Goal: Task Accomplishment & Management: Complete application form

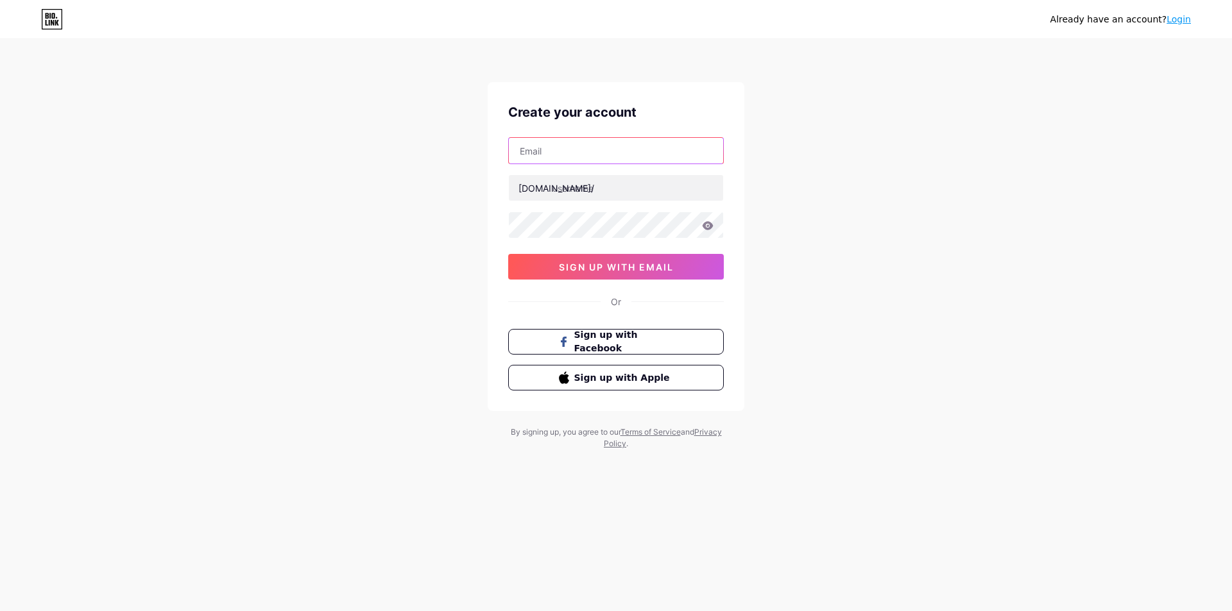
click at [597, 143] on input "text" at bounding box center [616, 151] width 214 height 26
type input "[EMAIL_ADDRESS][DOMAIN_NAME]"
click at [567, 190] on input "text" at bounding box center [616, 188] width 214 height 26
drag, startPoint x: 556, startPoint y: 152, endPoint x: 454, endPoint y: 171, distance: 103.7
click at [454, 171] on div "Already have an account? Login Create your account [EMAIL_ADDRESS][DOMAIN_NAME]…" at bounding box center [616, 245] width 1232 height 491
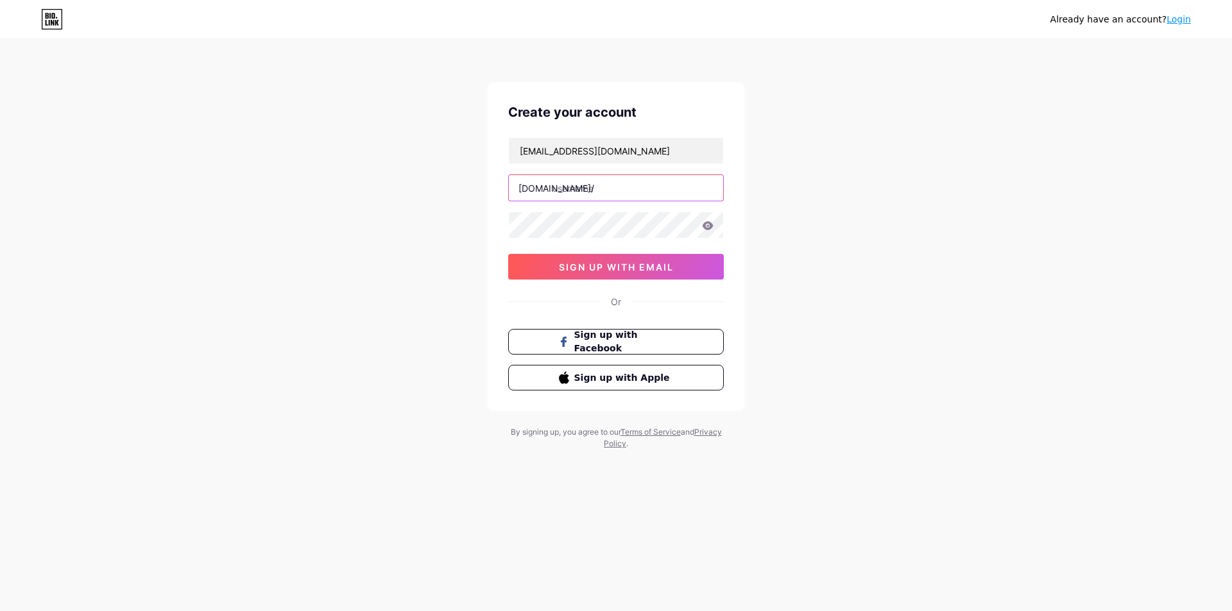
click at [606, 190] on input "text" at bounding box center [616, 188] width 214 height 26
paste input "jasscoae"
type input "jasscoae"
drag, startPoint x: 582, startPoint y: 285, endPoint x: 584, endPoint y: 275, distance: 9.8
click at [582, 284] on div "Create your account [EMAIL_ADDRESS][DOMAIN_NAME] [DOMAIN_NAME]/ jasscoae 03AFcW…" at bounding box center [616, 246] width 257 height 329
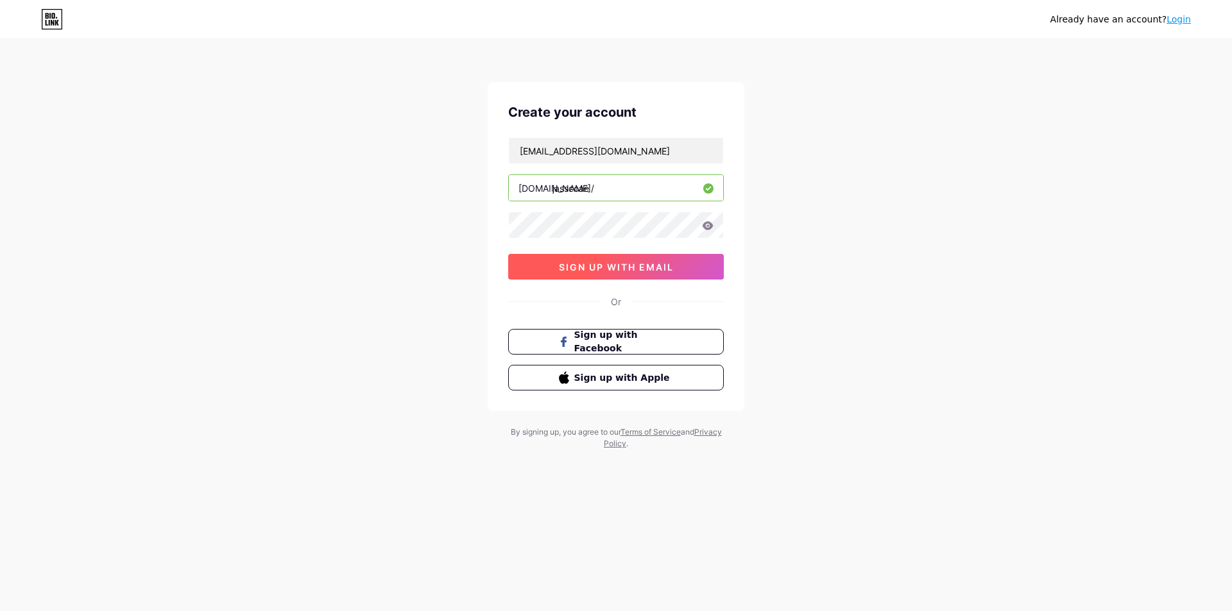
click at [584, 274] on button "sign up with email" at bounding box center [616, 267] width 216 height 26
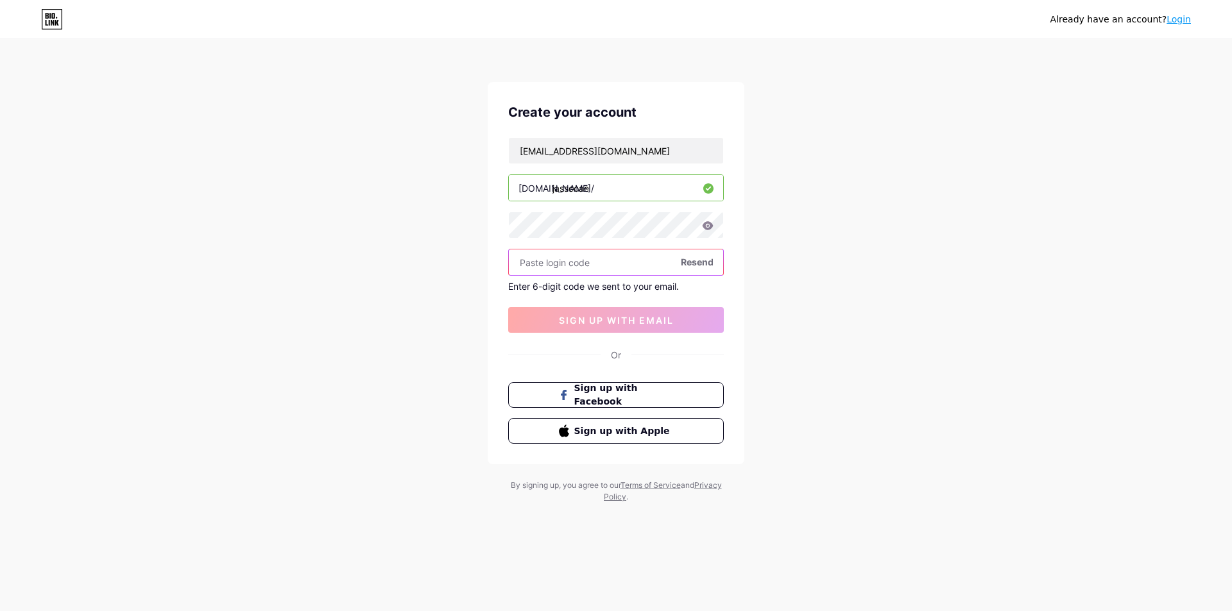
paste input "414255"
type input "414255"
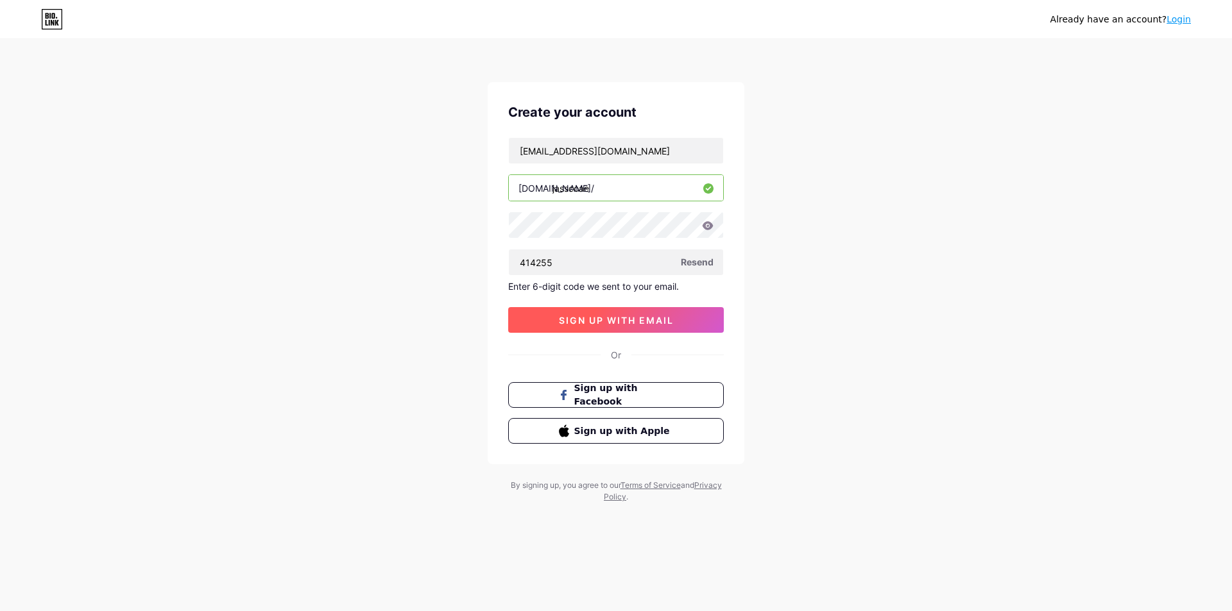
click at [573, 320] on span "sign up with email" at bounding box center [616, 320] width 115 height 11
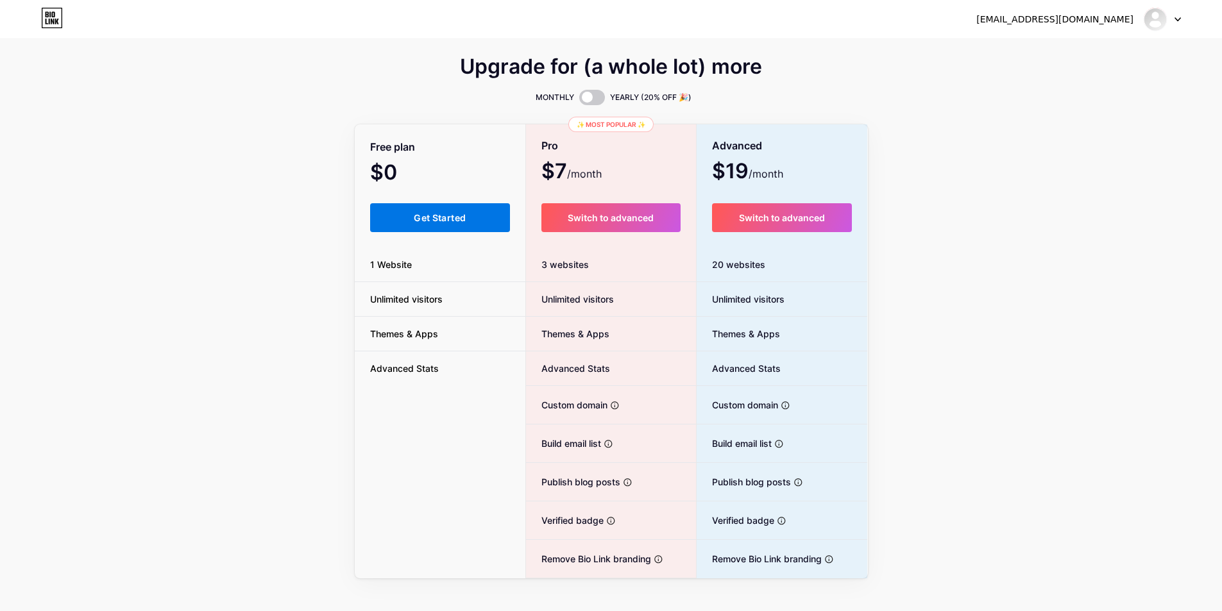
click at [427, 214] on span "Get Started" at bounding box center [440, 217] width 52 height 11
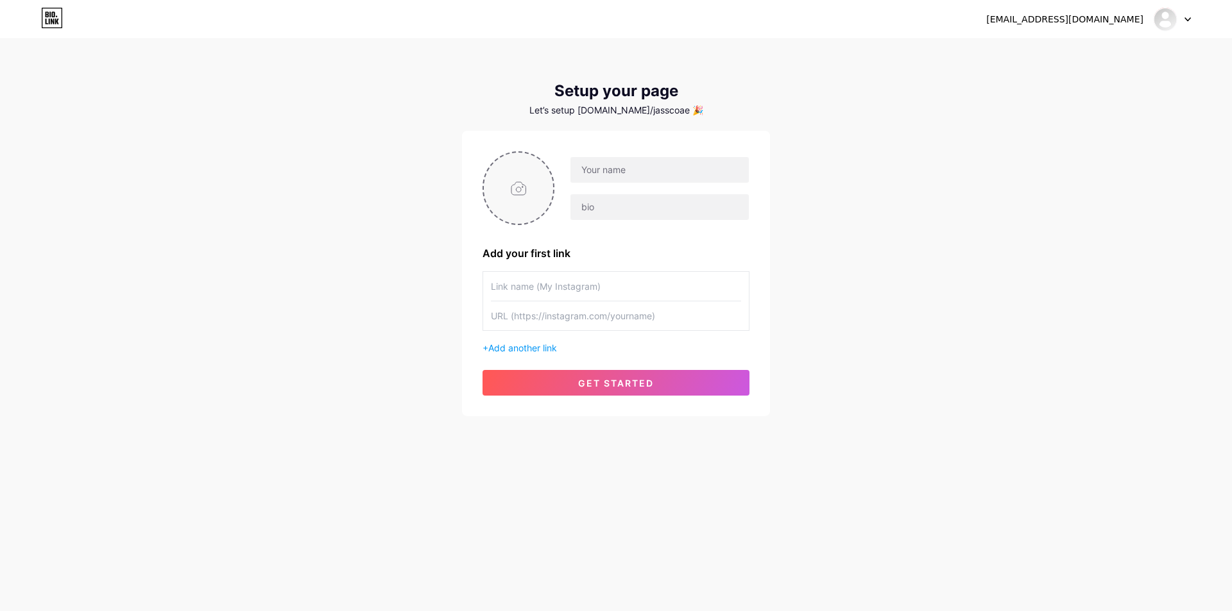
click at [519, 192] on input "file" at bounding box center [518, 188] width 69 height 71
type input "C:\fakepath\Screenshot [DATE] 171347.jpg"
click at [629, 178] on input "text" at bounding box center [659, 170] width 178 height 26
type input "[EMAIL_ADDRESS][DOMAIN_NAME]"
drag, startPoint x: 708, startPoint y: 165, endPoint x: 463, endPoint y: 176, distance: 244.6
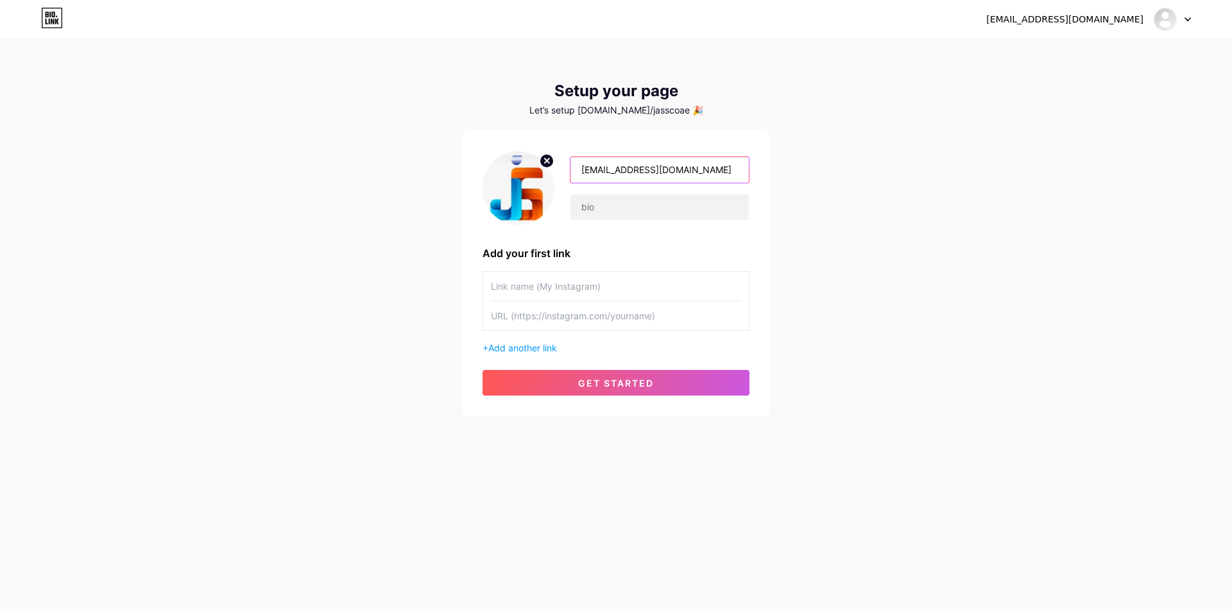
click at [463, 176] on div "[EMAIL_ADDRESS][DOMAIN_NAME] Add your first link + Add another link get started" at bounding box center [616, 273] width 308 height 285
click at [652, 174] on input "text" at bounding box center [659, 170] width 178 height 26
drag, startPoint x: 623, startPoint y: 173, endPoint x: 751, endPoint y: 169, distance: 128.3
click at [751, 169] on div "[EMAIL_ADDRESS][DOMAIN_NAME] Add your first link + Add another link get started" at bounding box center [616, 273] width 308 height 285
click at [607, 169] on input "jasscoae" at bounding box center [659, 170] width 178 height 26
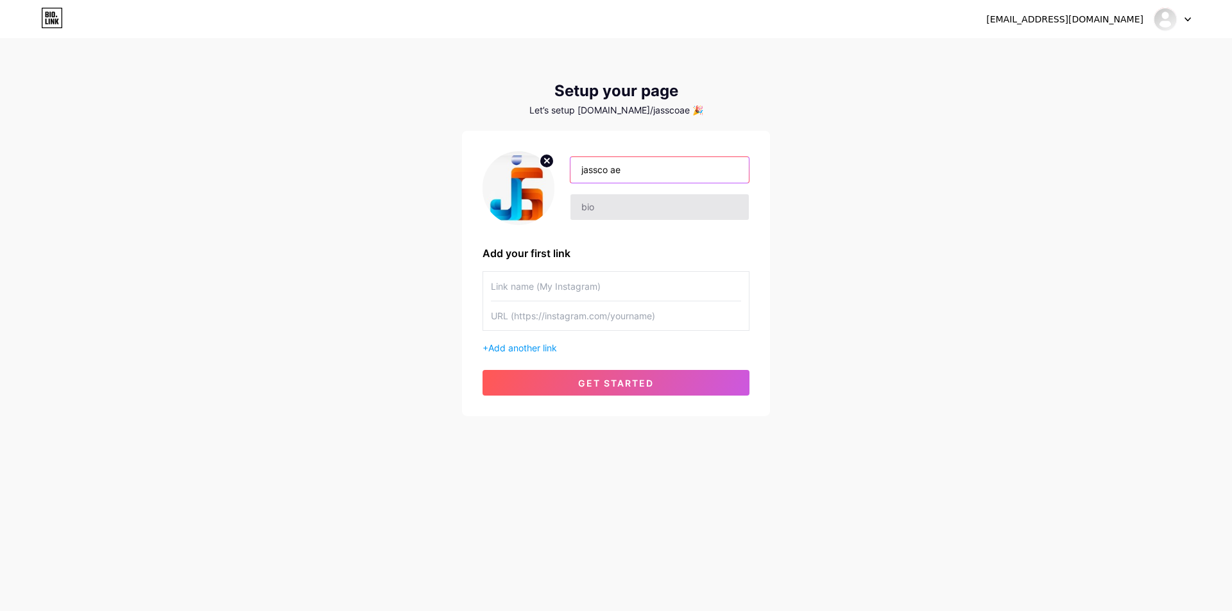
type input "jassco ae"
click at [607, 208] on input "text" at bounding box center [659, 207] width 178 height 26
paste input "Cleaning companies in [GEOGRAPHIC_DATA] provide professional services to keep h…"
type input "Cleaning companies in [GEOGRAPHIC_DATA] provide professional services to keep h…"
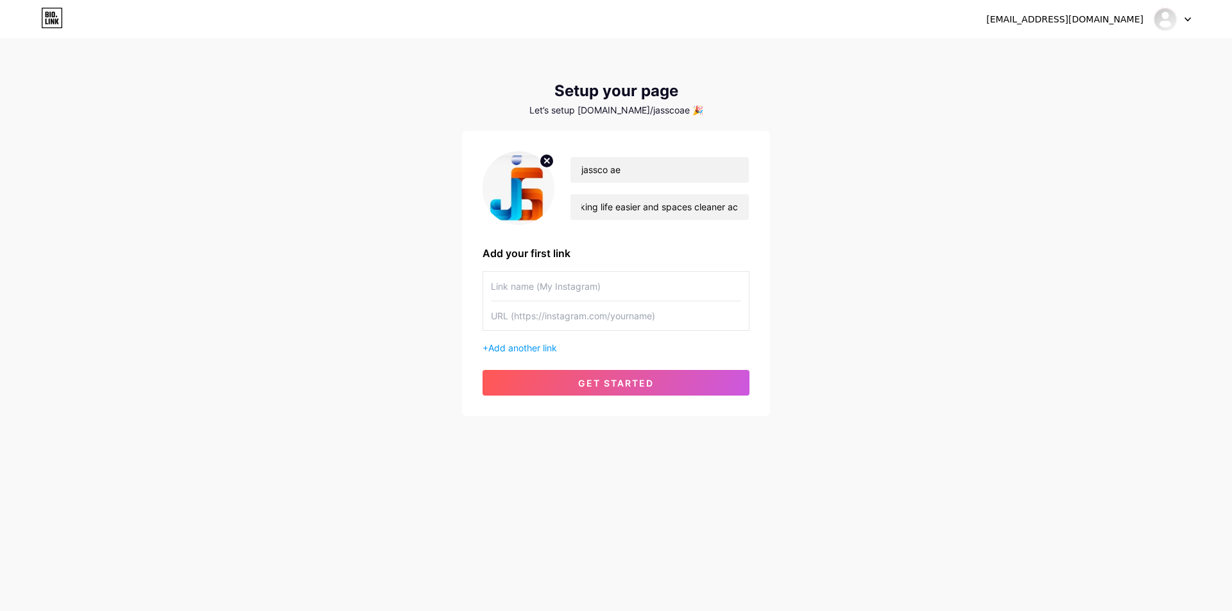
click at [539, 294] on input "text" at bounding box center [616, 286] width 250 height 29
paste input "Cleaning Companies in [GEOGRAPHIC_DATA]"
type input "Cleaning Companies in [GEOGRAPHIC_DATA]"
click at [565, 316] on input "text" at bounding box center [616, 315] width 250 height 29
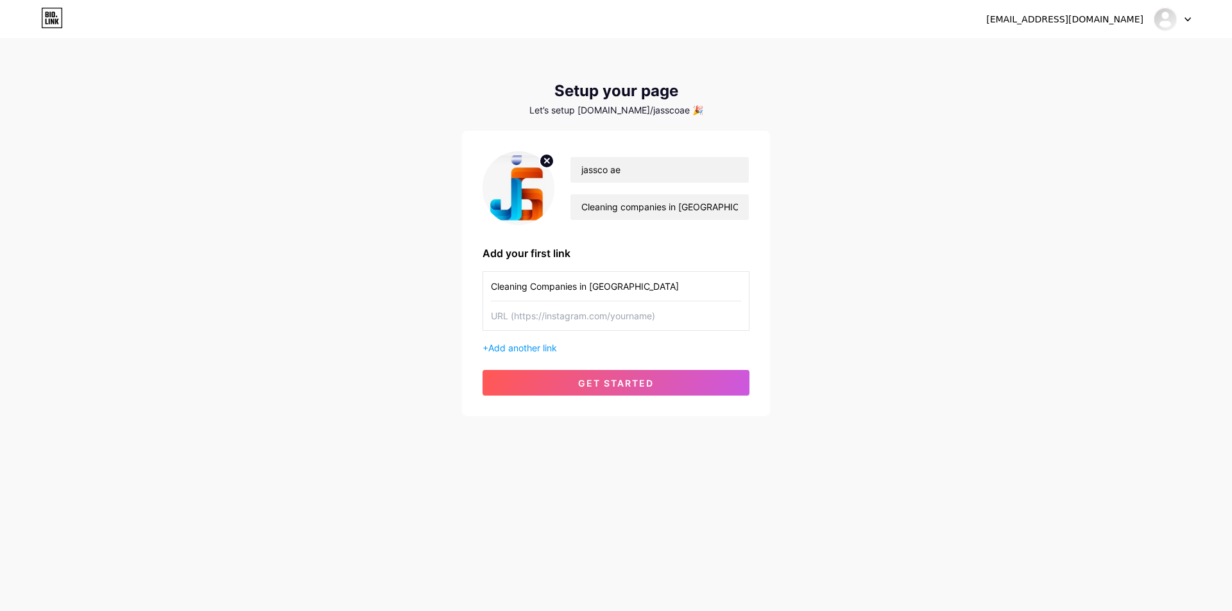
paste input "[URL][DOMAIN_NAME]"
type input "[URL][DOMAIN_NAME]"
click at [593, 378] on span "get started" at bounding box center [616, 383] width 76 height 11
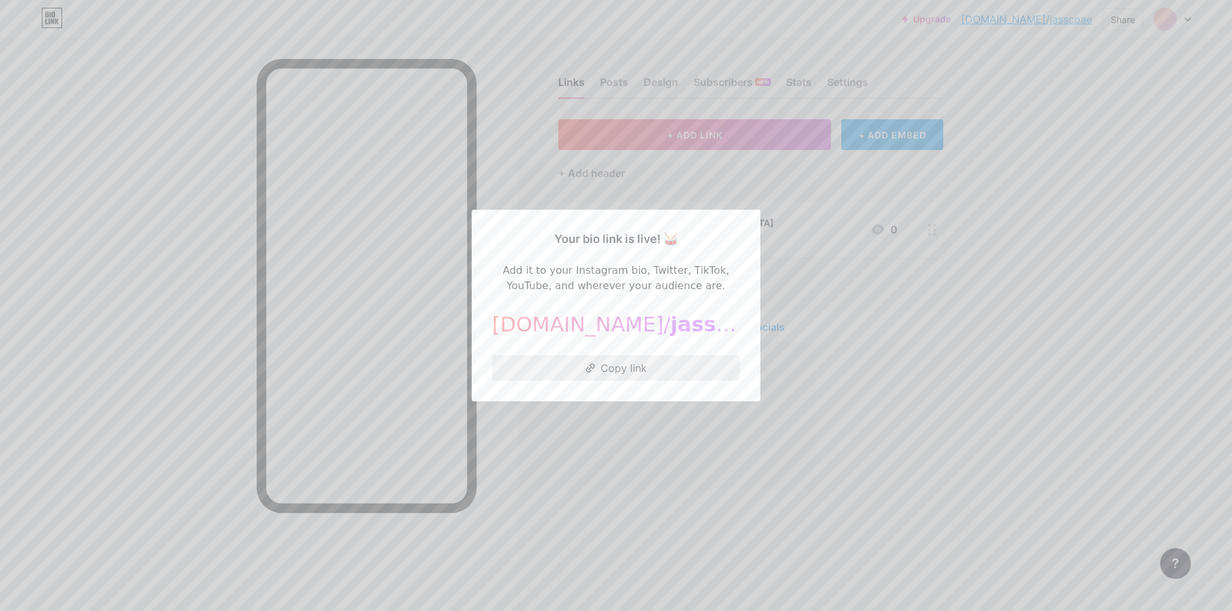
click at [632, 369] on button "Copy link" at bounding box center [616, 368] width 248 height 26
